Goal: Task Accomplishment & Management: Manage account settings

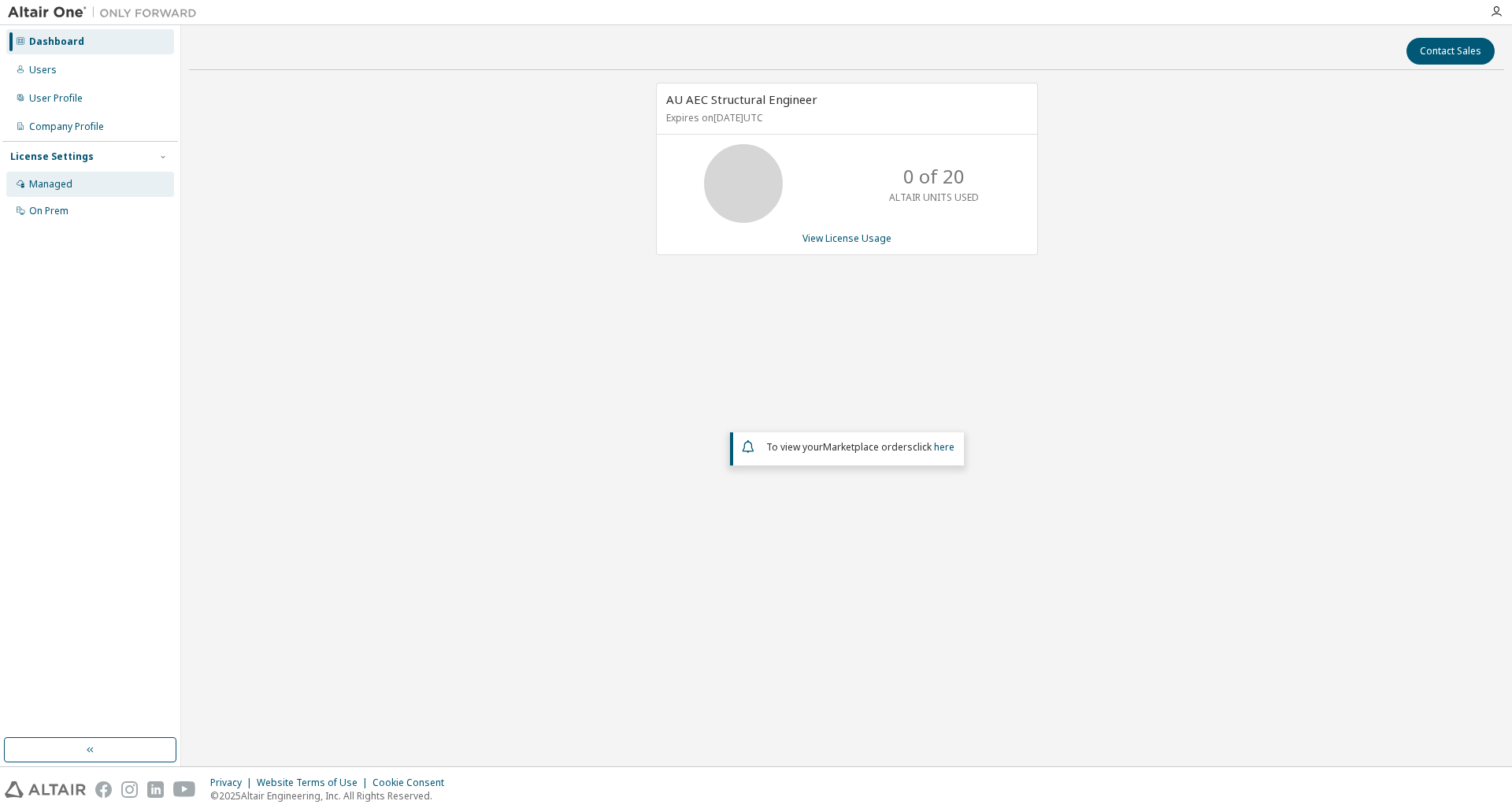
click at [59, 191] on div "Managed" at bounding box center [90, 185] width 167 height 25
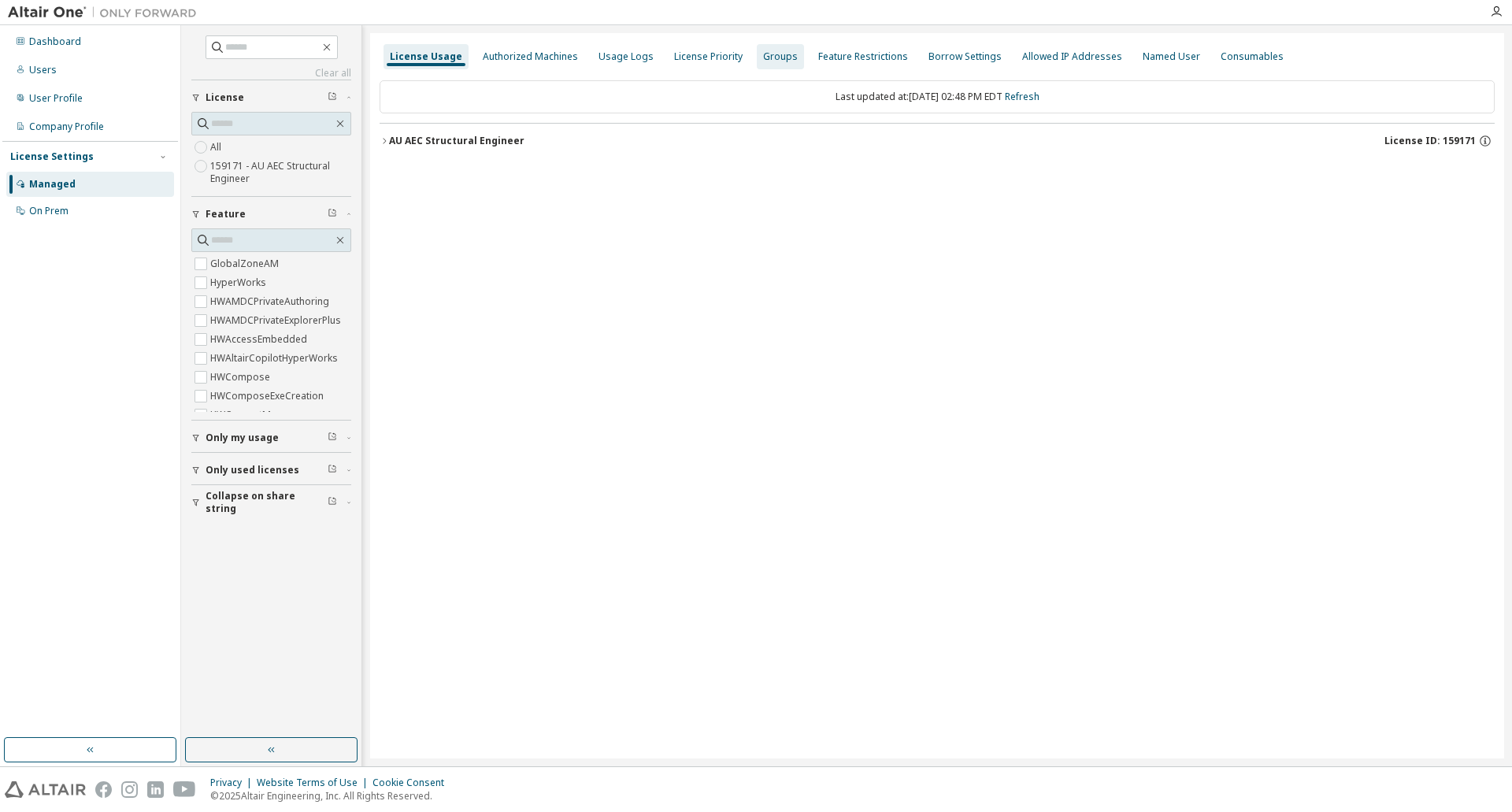
click at [765, 59] on div "Groups" at bounding box center [780, 57] width 34 height 13
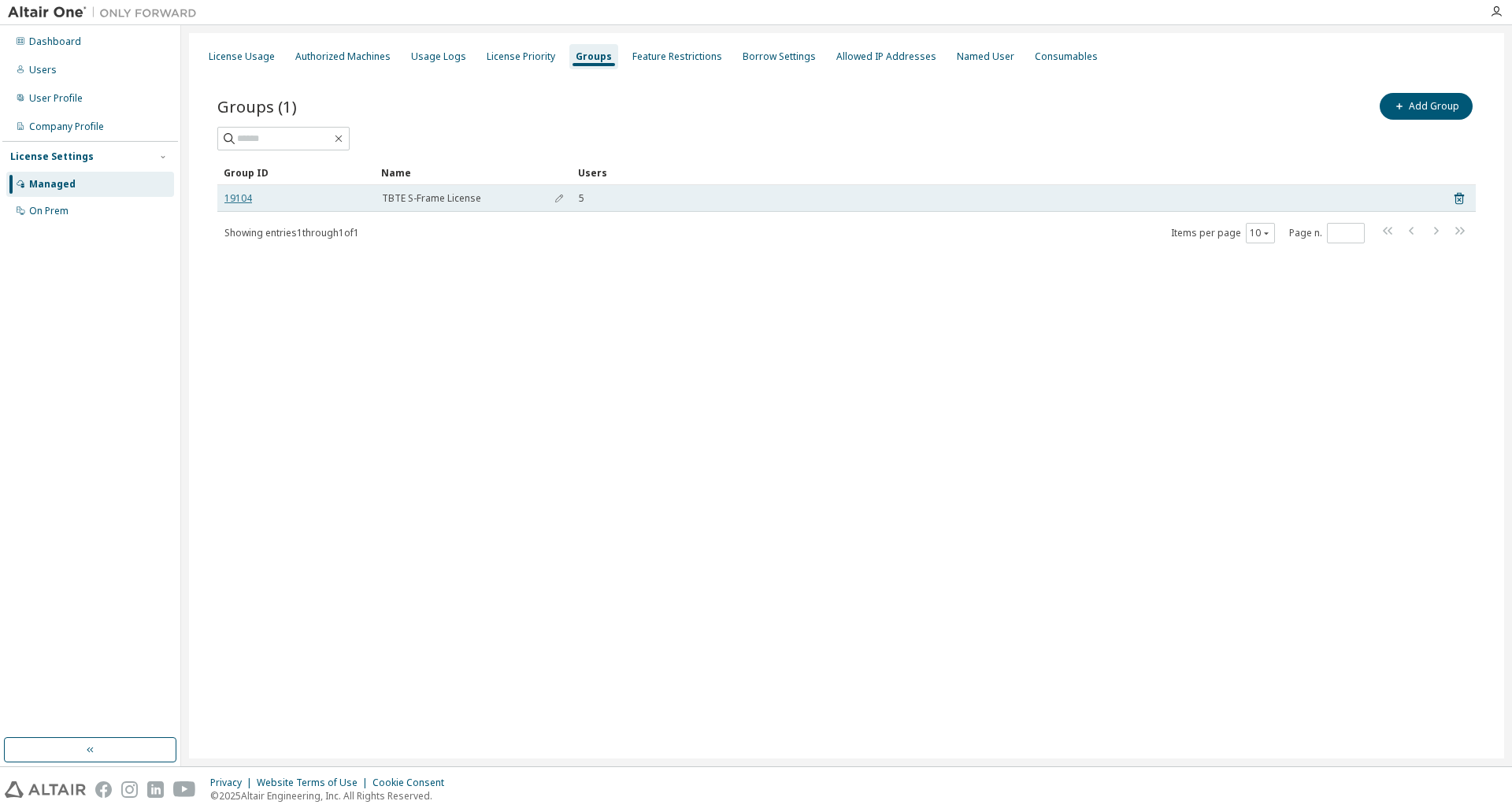
click at [235, 192] on link "19104" at bounding box center [238, 198] width 28 height 13
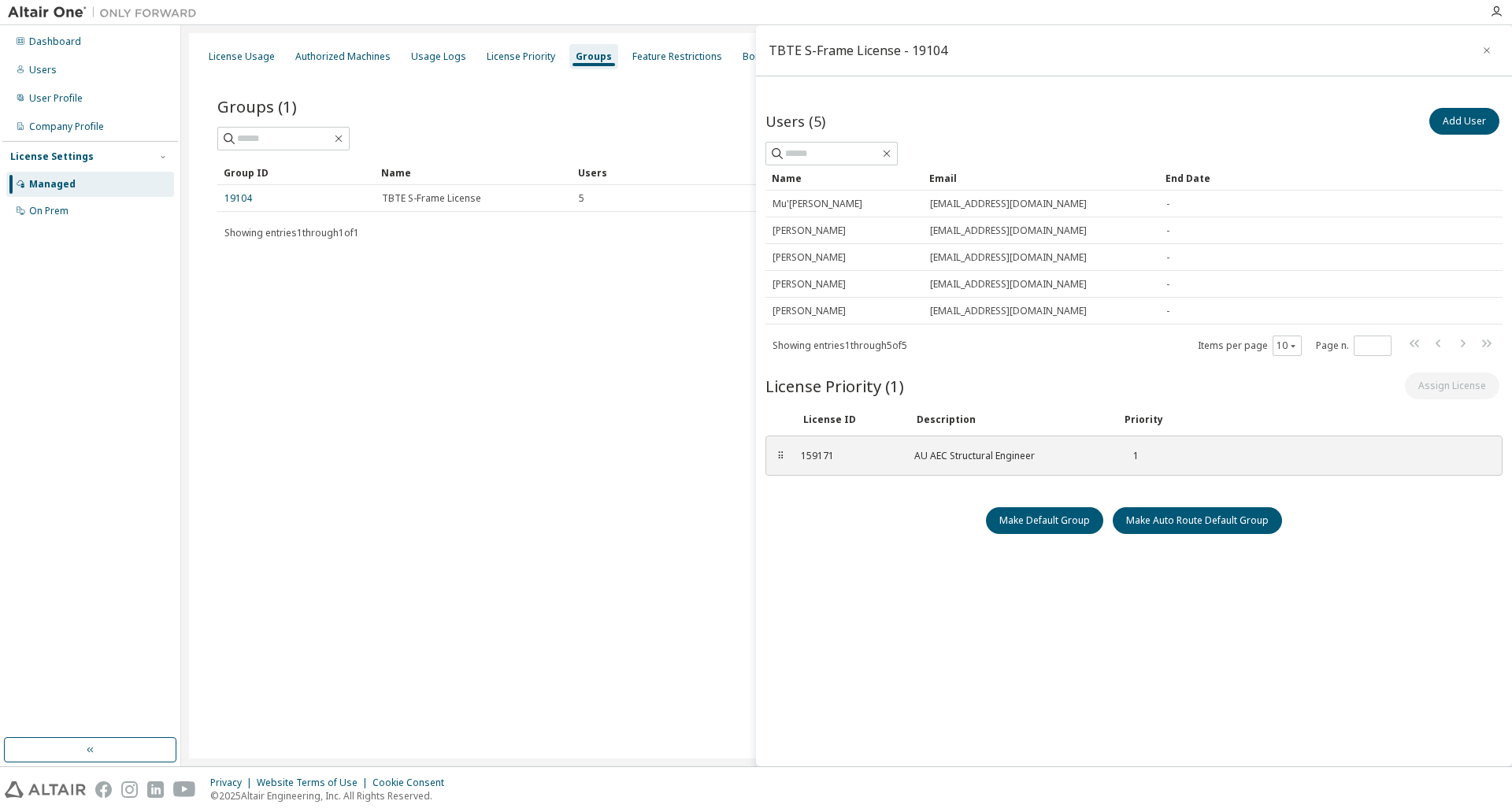
click at [63, 186] on div "Managed" at bounding box center [52, 185] width 47 height 13
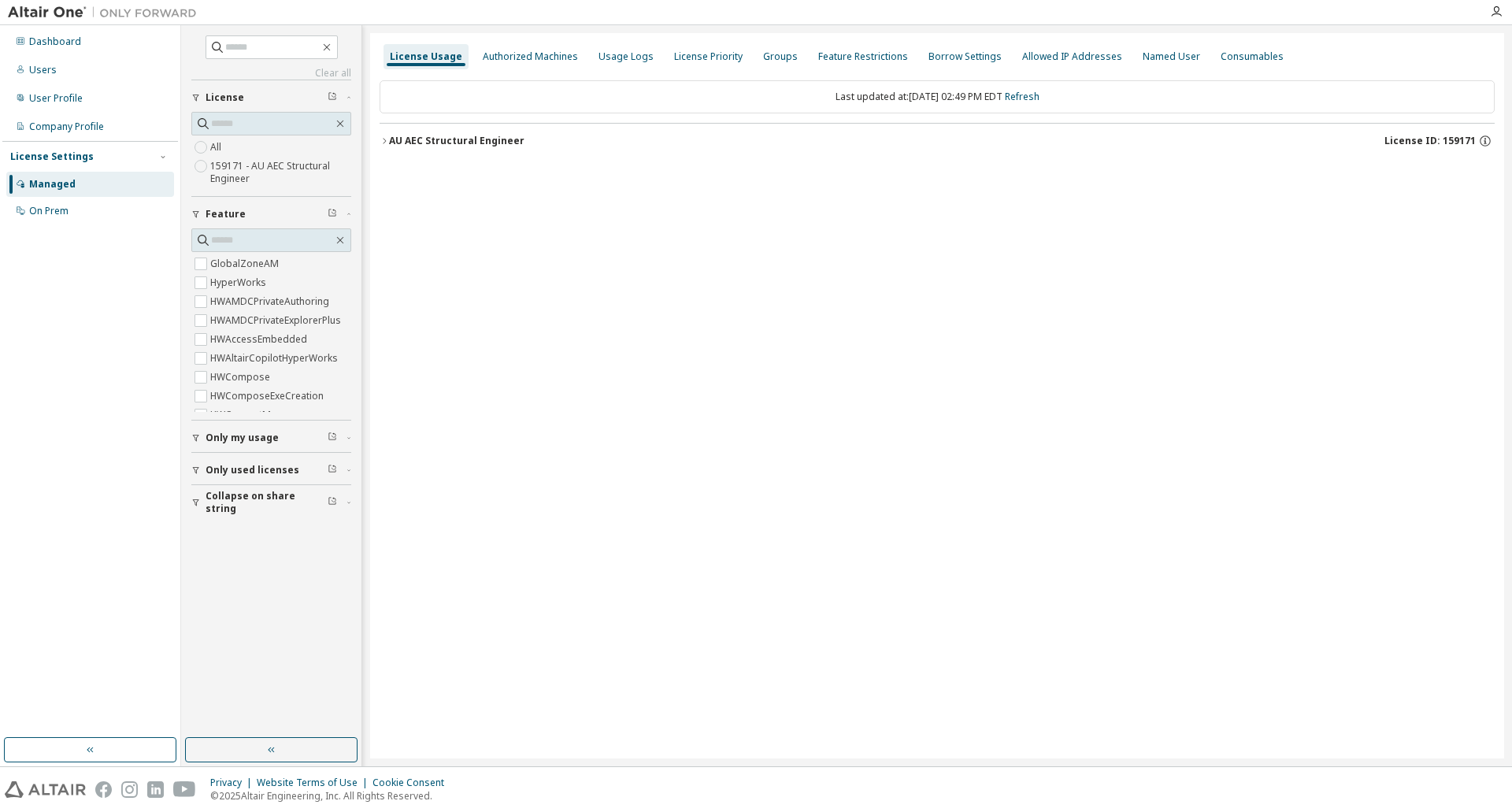
click at [389, 141] on div "AU AEC Structural Engineer" at bounding box center [457, 141] width 135 height 13
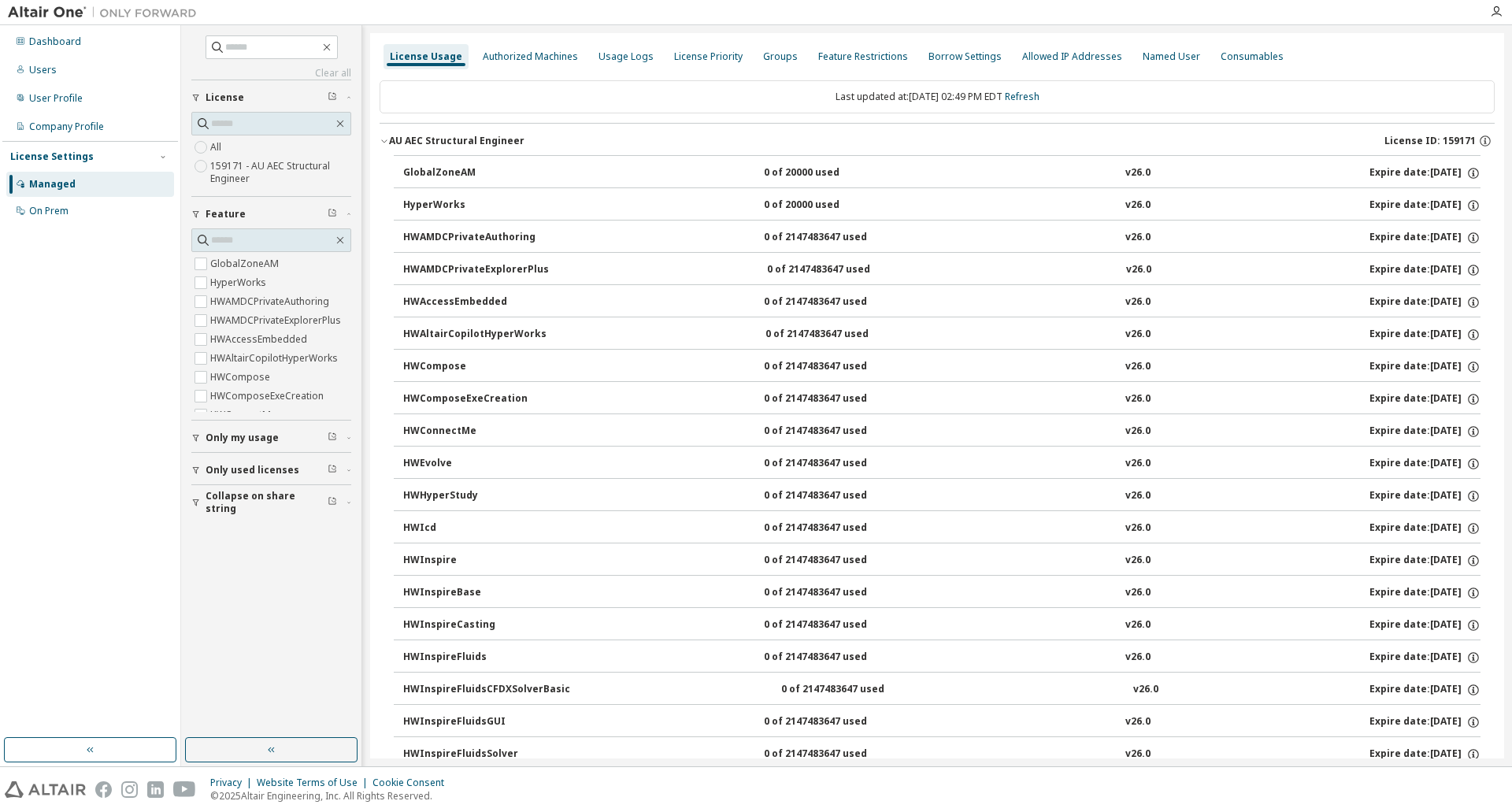
click at [51, 178] on div "Managed" at bounding box center [52, 185] width 47 height 13
click at [51, 73] on div "Users" at bounding box center [42, 70] width 28 height 13
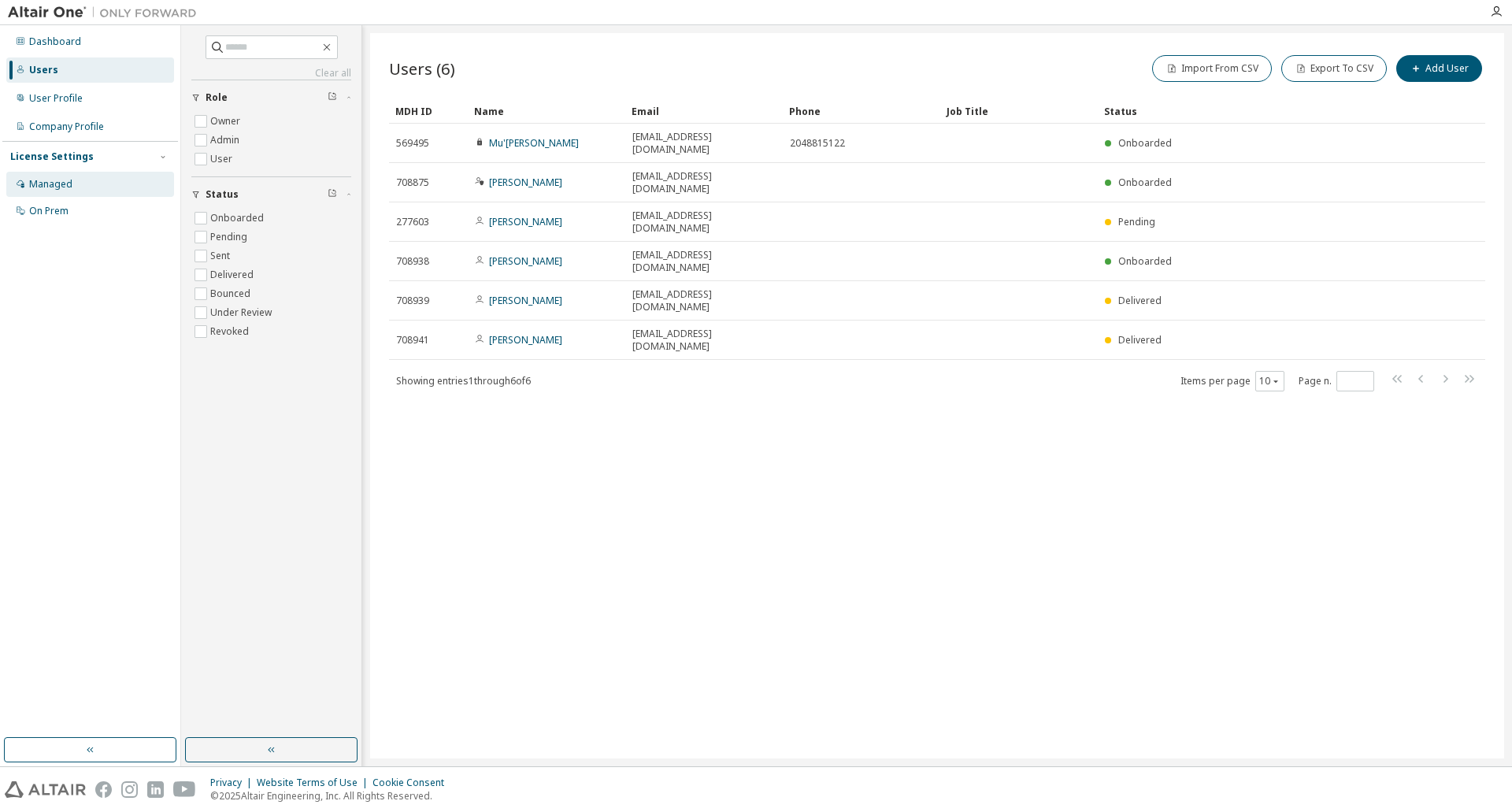
click at [72, 177] on div "Managed" at bounding box center [90, 185] width 167 height 25
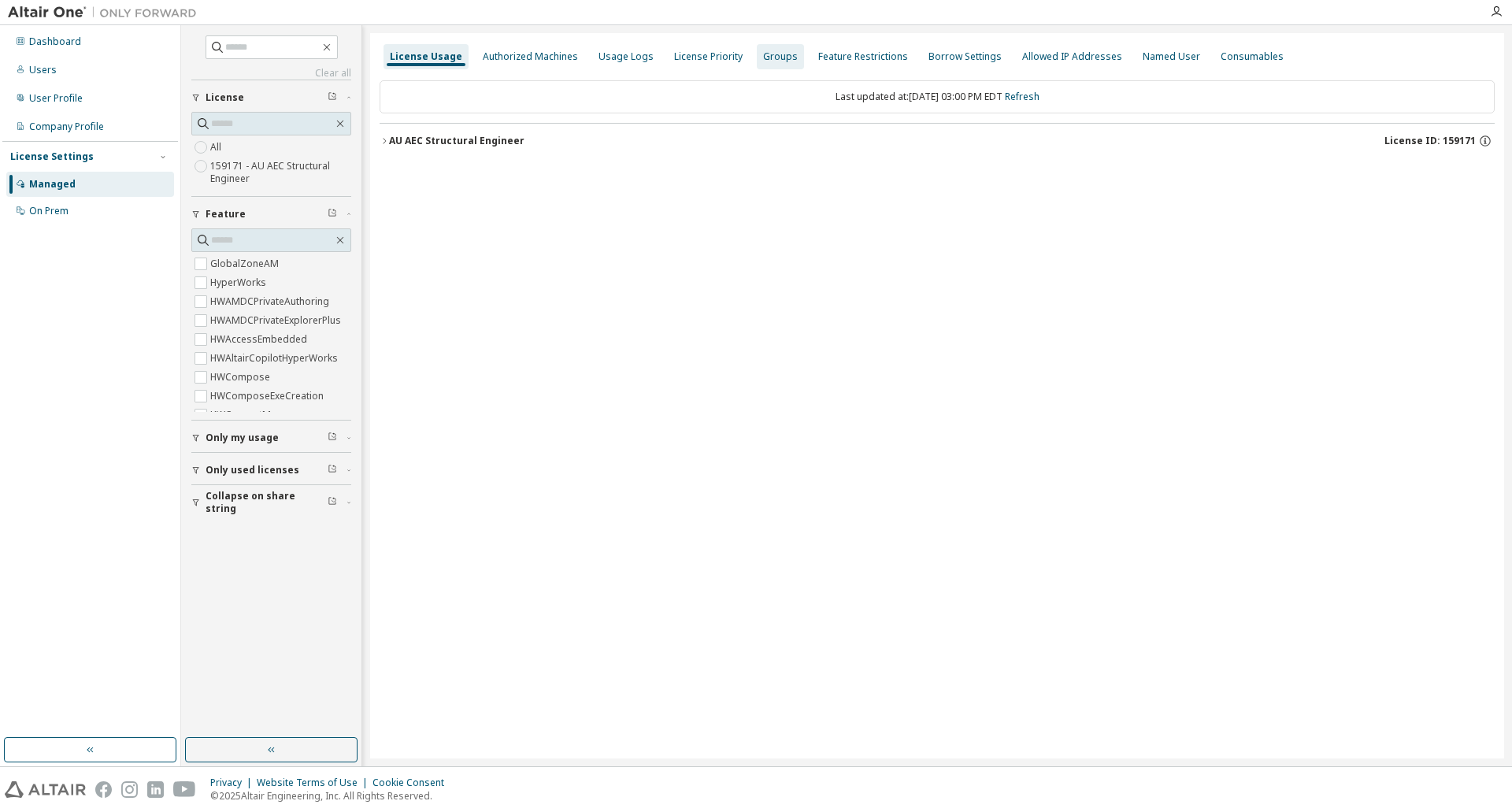
click at [781, 49] on div "Groups" at bounding box center [780, 57] width 47 height 25
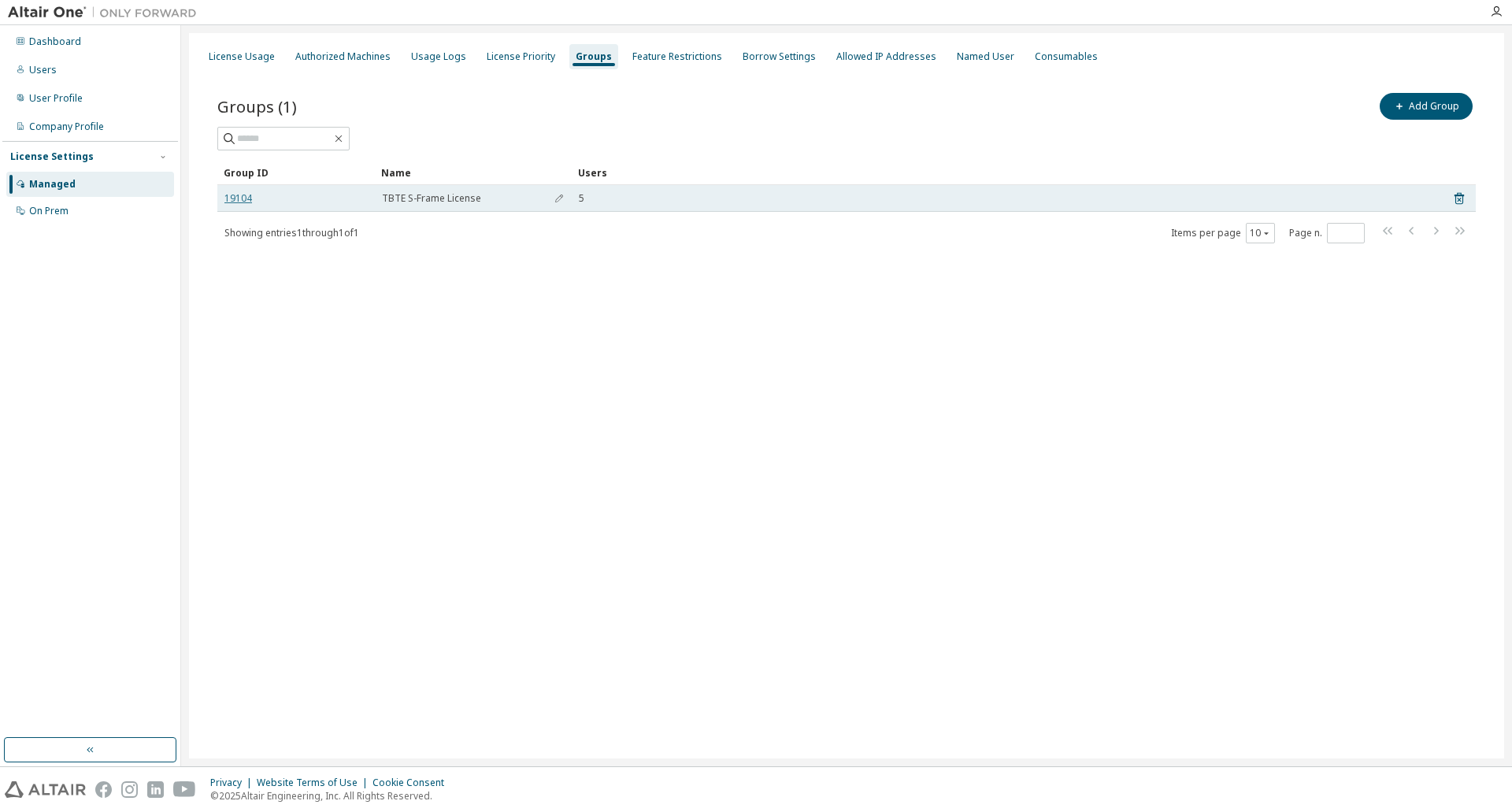
click at [225, 198] on link "19104" at bounding box center [238, 198] width 28 height 13
